Goal: Task Accomplishment & Management: Manage account settings

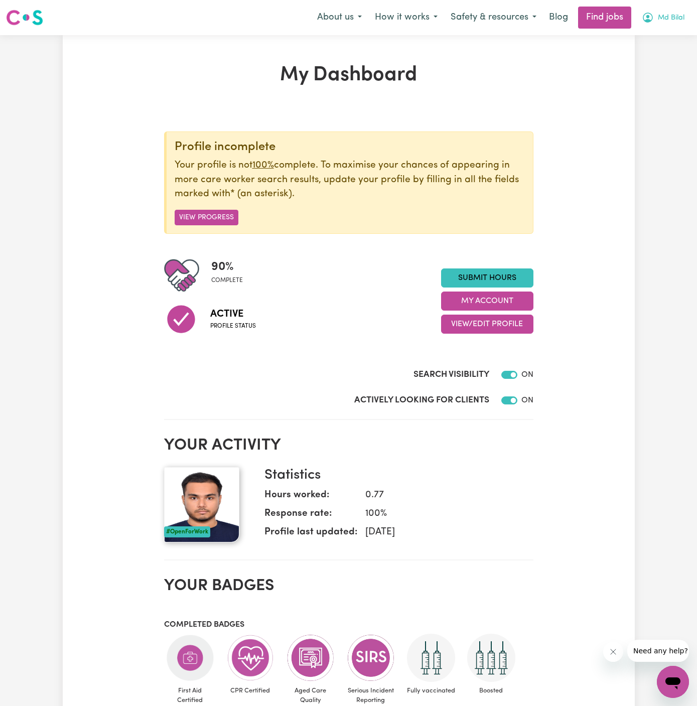
click at [683, 16] on button "Md Bilal" at bounding box center [663, 17] width 56 height 21
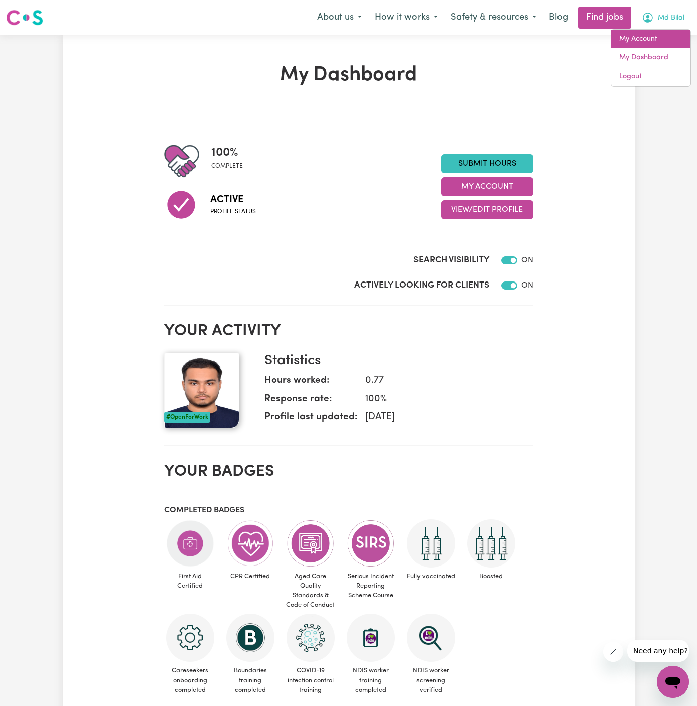
click at [677, 37] on link "My Account" at bounding box center [650, 39] width 79 height 19
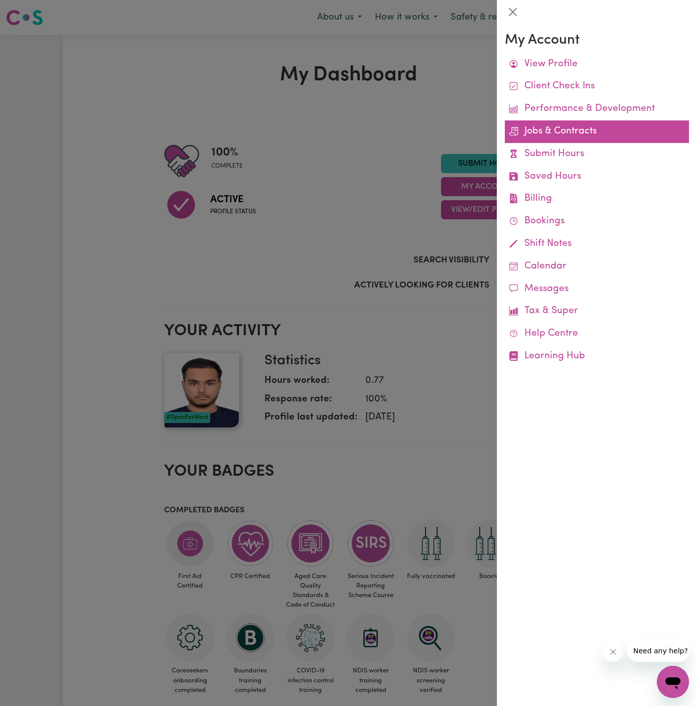
click at [558, 130] on link "Jobs & Contracts" at bounding box center [597, 131] width 184 height 23
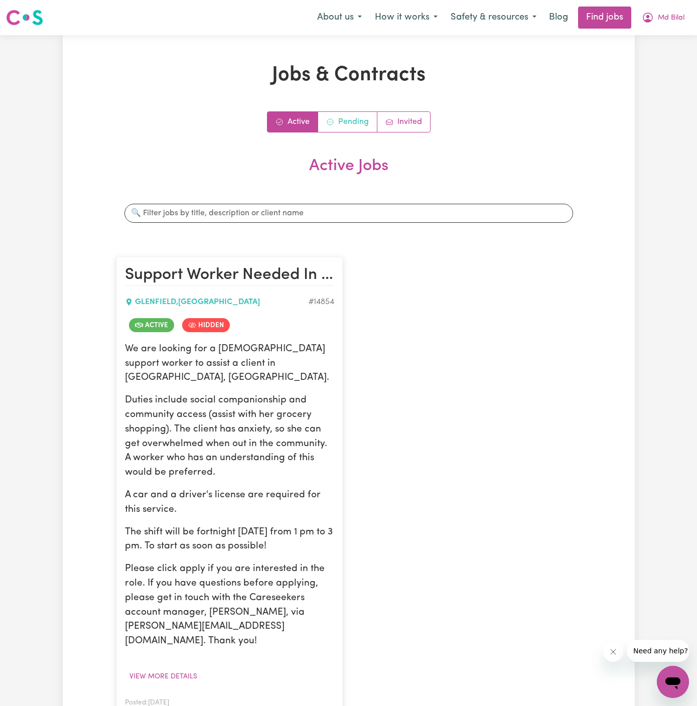
click at [350, 124] on link "Pending" at bounding box center [347, 122] width 59 height 20
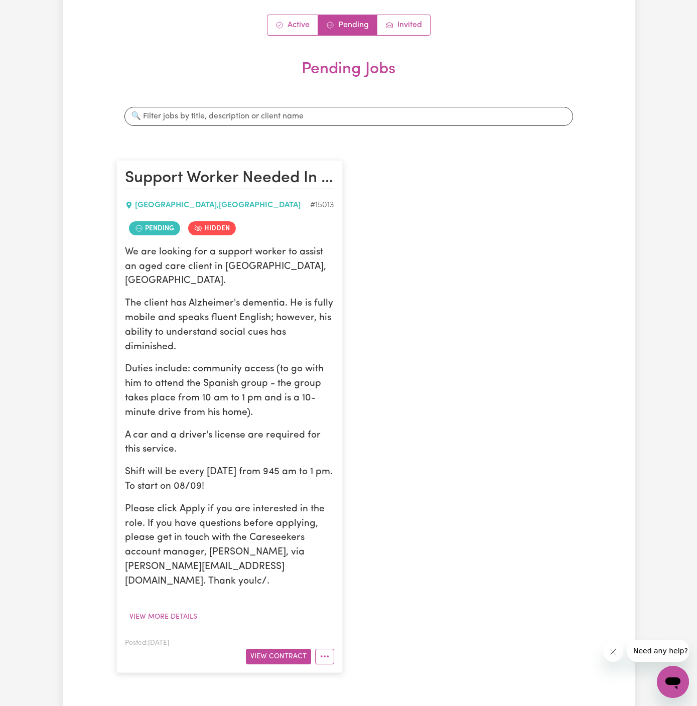
scroll to position [217, 0]
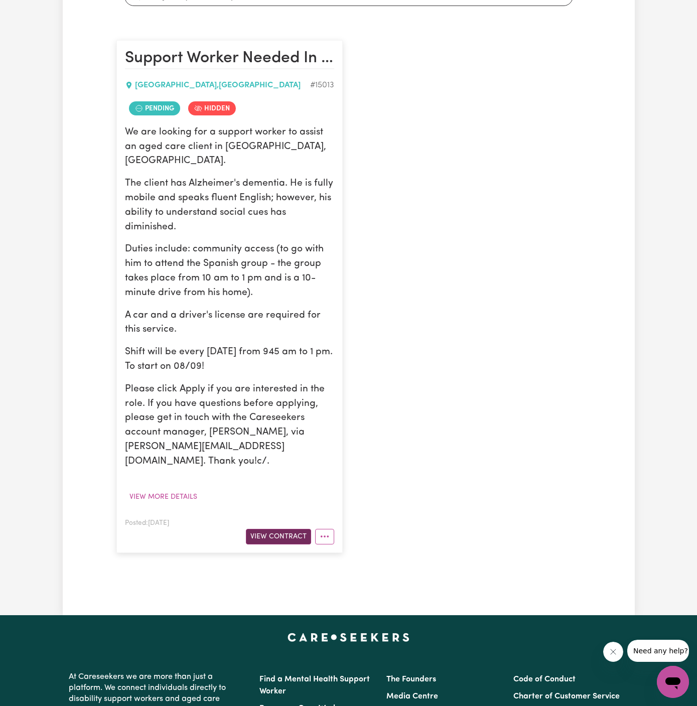
click at [289, 529] on button "View Contract" at bounding box center [278, 537] width 65 height 16
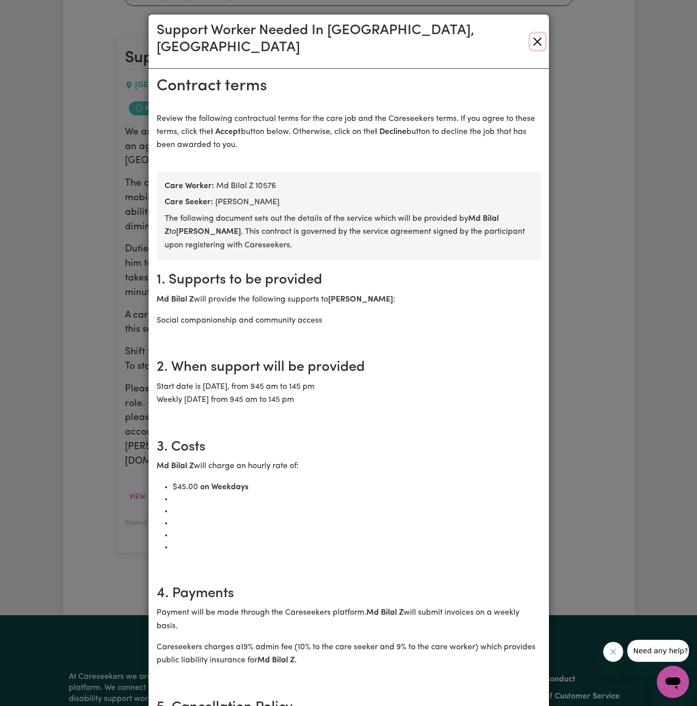
click at [541, 34] on button "Close" at bounding box center [537, 42] width 15 height 16
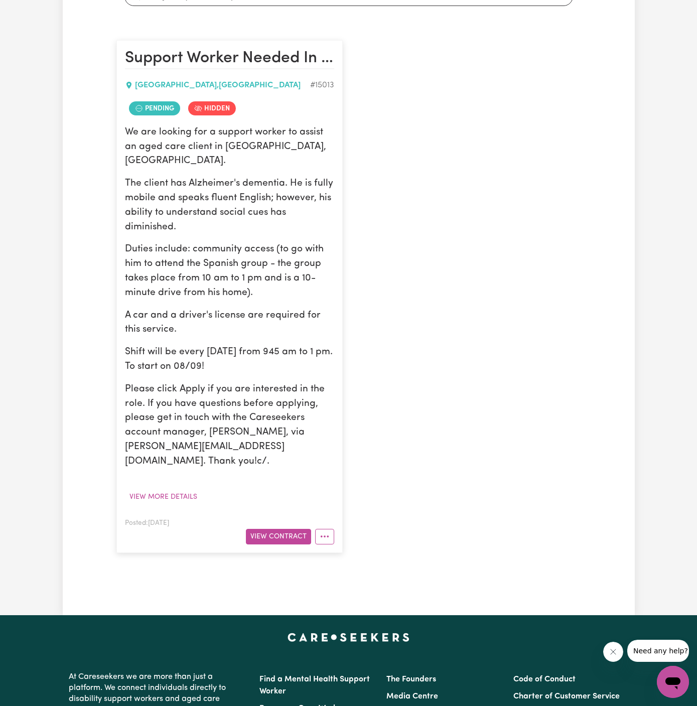
scroll to position [0, 0]
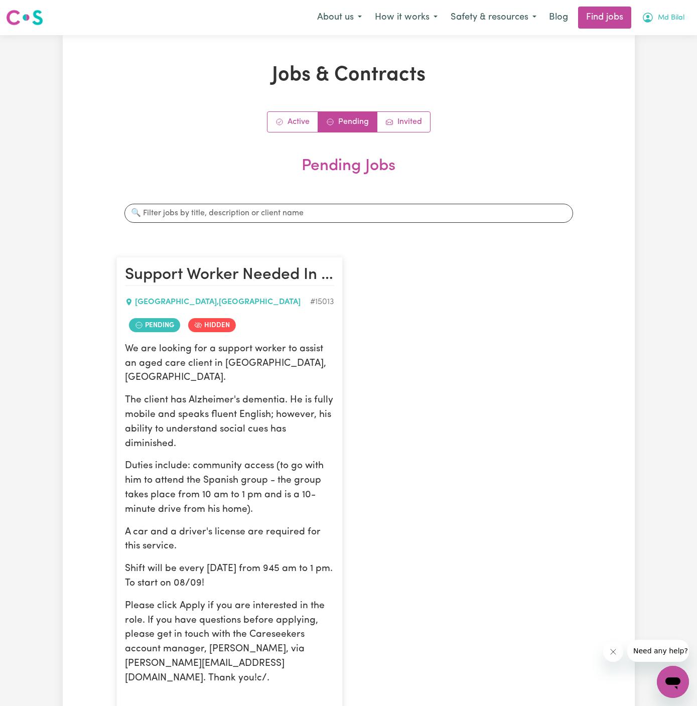
click at [665, 18] on span "Md Bilal" at bounding box center [670, 18] width 27 height 11
click at [665, 41] on link "My Account" at bounding box center [650, 39] width 79 height 19
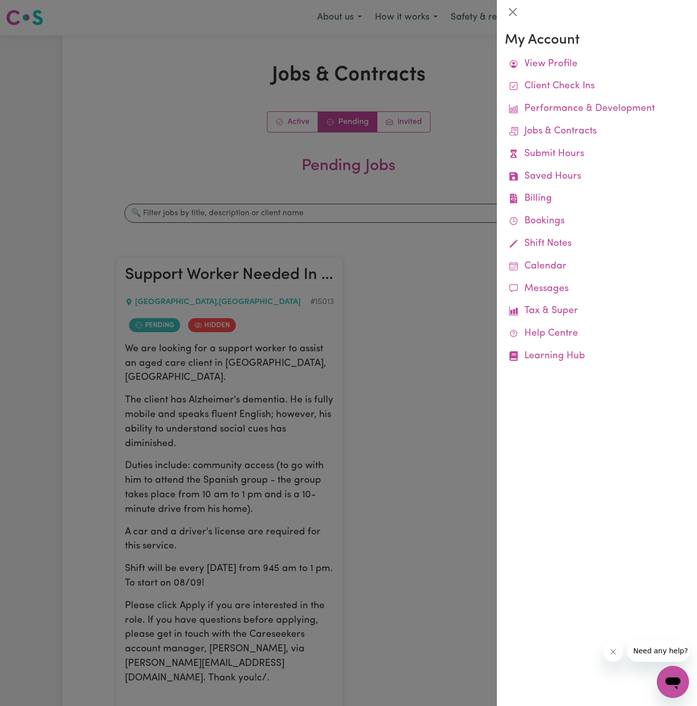
click at [420, 146] on div at bounding box center [348, 353] width 697 height 706
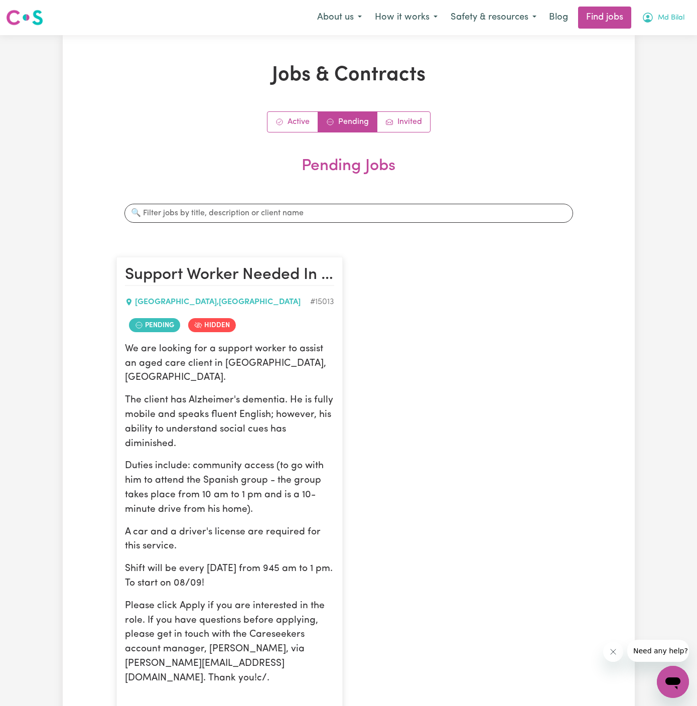
click at [671, 18] on span "Md Bilal" at bounding box center [670, 18] width 27 height 11
click at [670, 75] on link "Logout" at bounding box center [650, 76] width 79 height 19
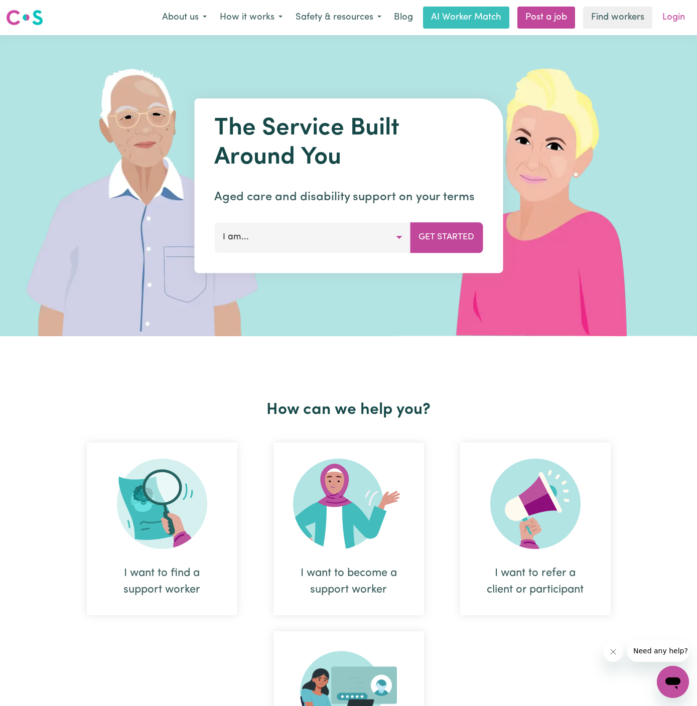
click at [673, 14] on link "Login" at bounding box center [673, 18] width 35 height 22
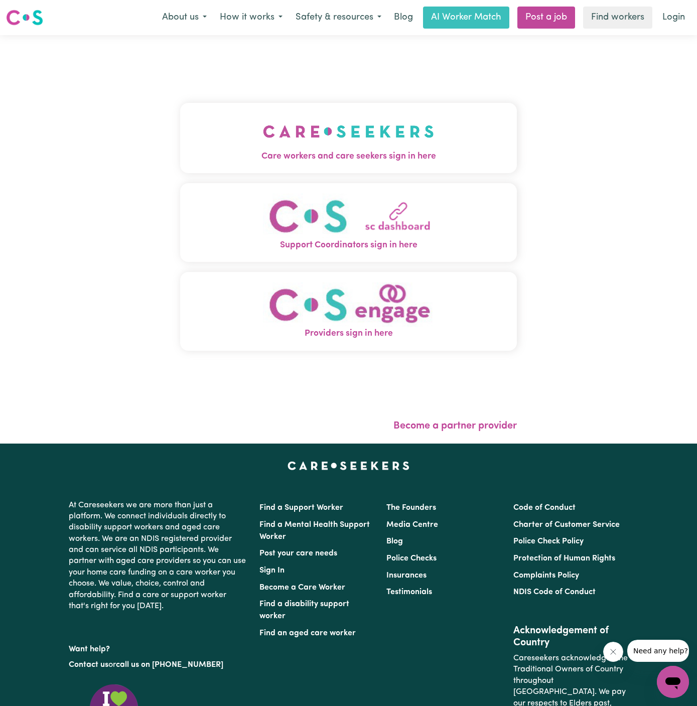
click at [413, 108] on button "Care workers and care seekers sign in here" at bounding box center [348, 138] width 337 height 70
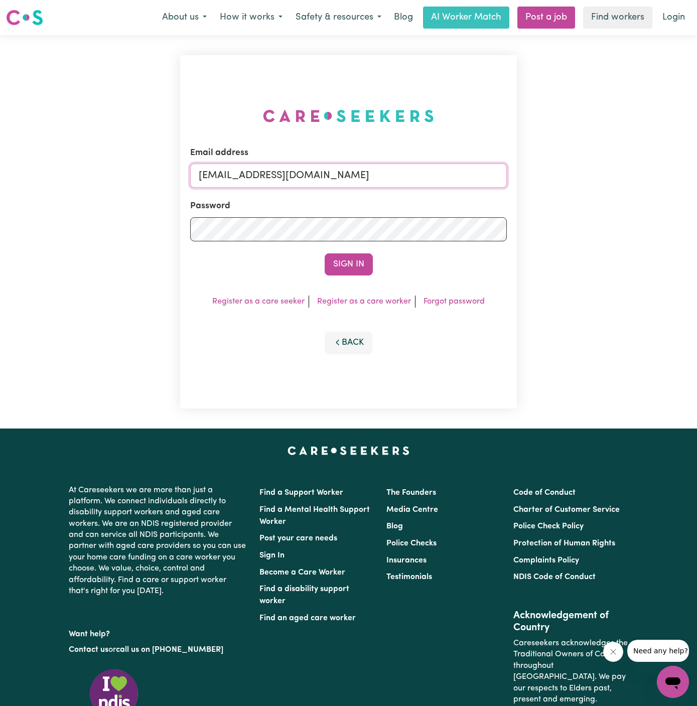
drag, startPoint x: 250, startPoint y: 169, endPoint x: 617, endPoint y: 206, distance: 369.0
click at [617, 206] on div "Email address [EMAIL_ADDRESS][DOMAIN_NAME] Password Sign In Register as a care …" at bounding box center [348, 231] width 697 height 393
paste input "[EMAIL_ADDRESS][DOMAIN_NAME]"
type input "superuser~[EMAIL_ADDRESS][DOMAIN_NAME]"
click at [324, 253] on button "Sign In" at bounding box center [348, 264] width 48 height 22
